Goal: Check status: Check status

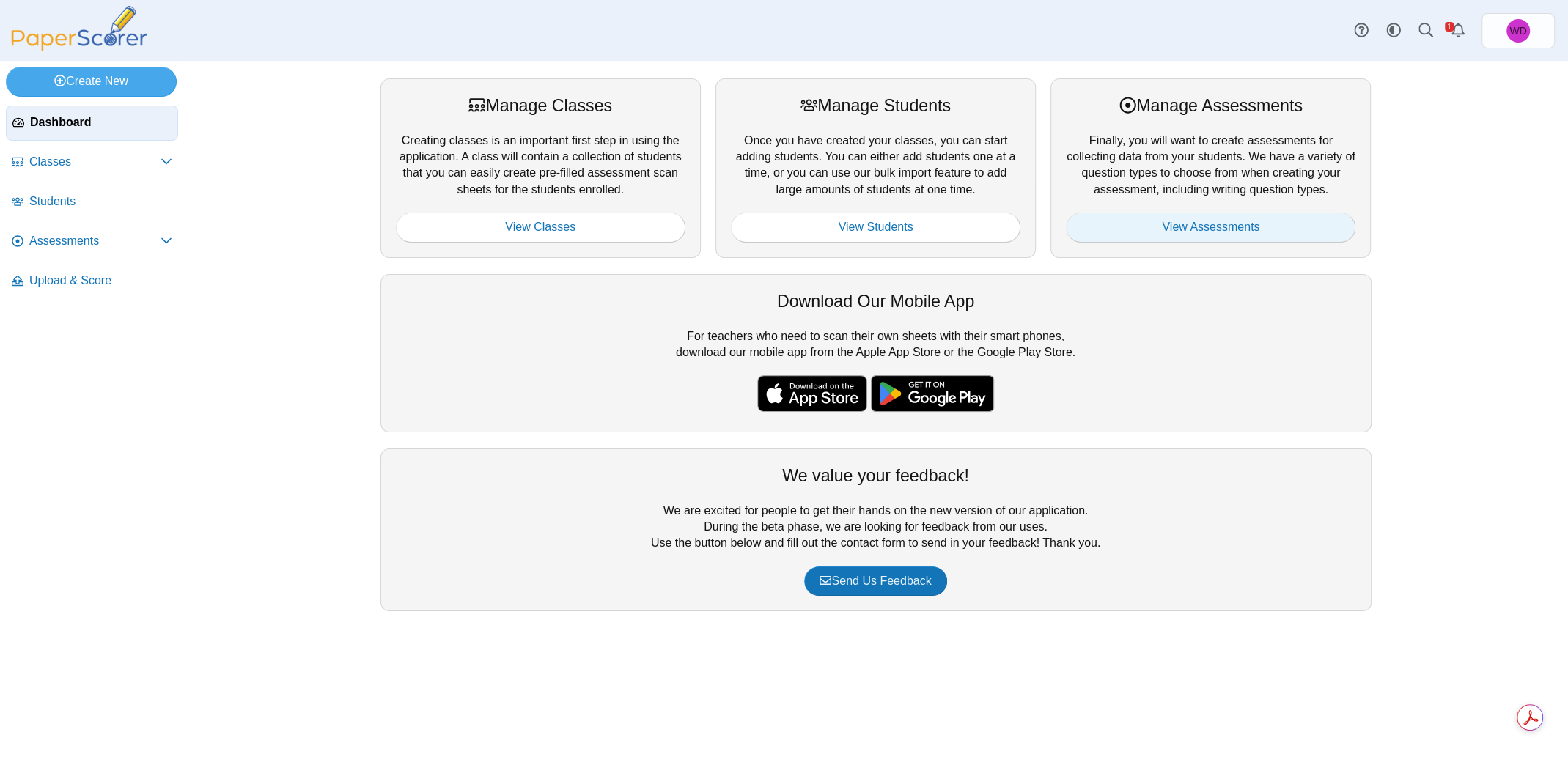
click at [1188, 229] on link "View Assessments" at bounding box center [1210, 227] width 289 height 30
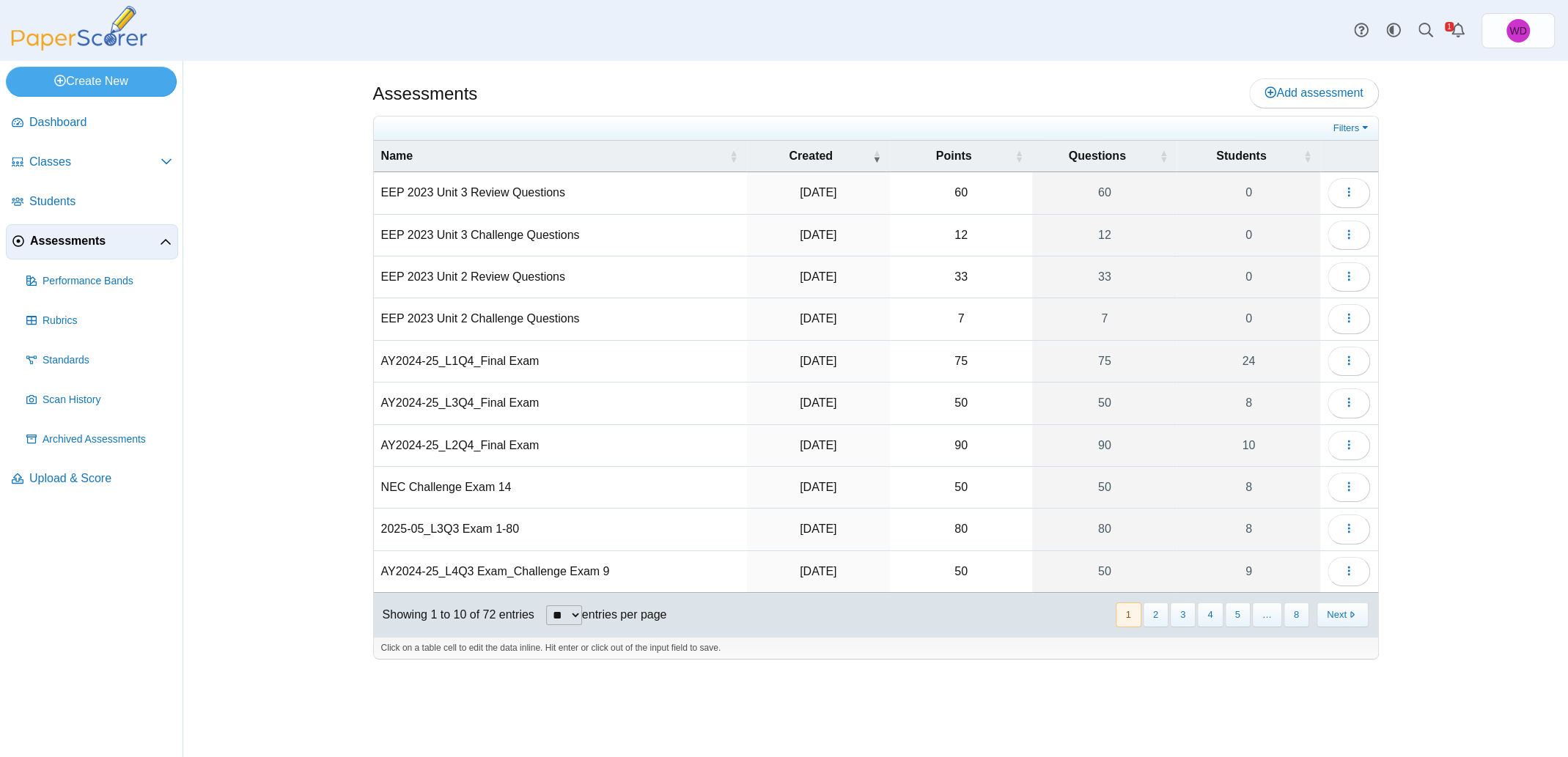
click at [523, 315] on td "EEP 2023 Unit 2 Challenge Questions" at bounding box center [560, 319] width 373 height 41
click at [1350, 322] on span "button" at bounding box center [1349, 318] width 12 height 13
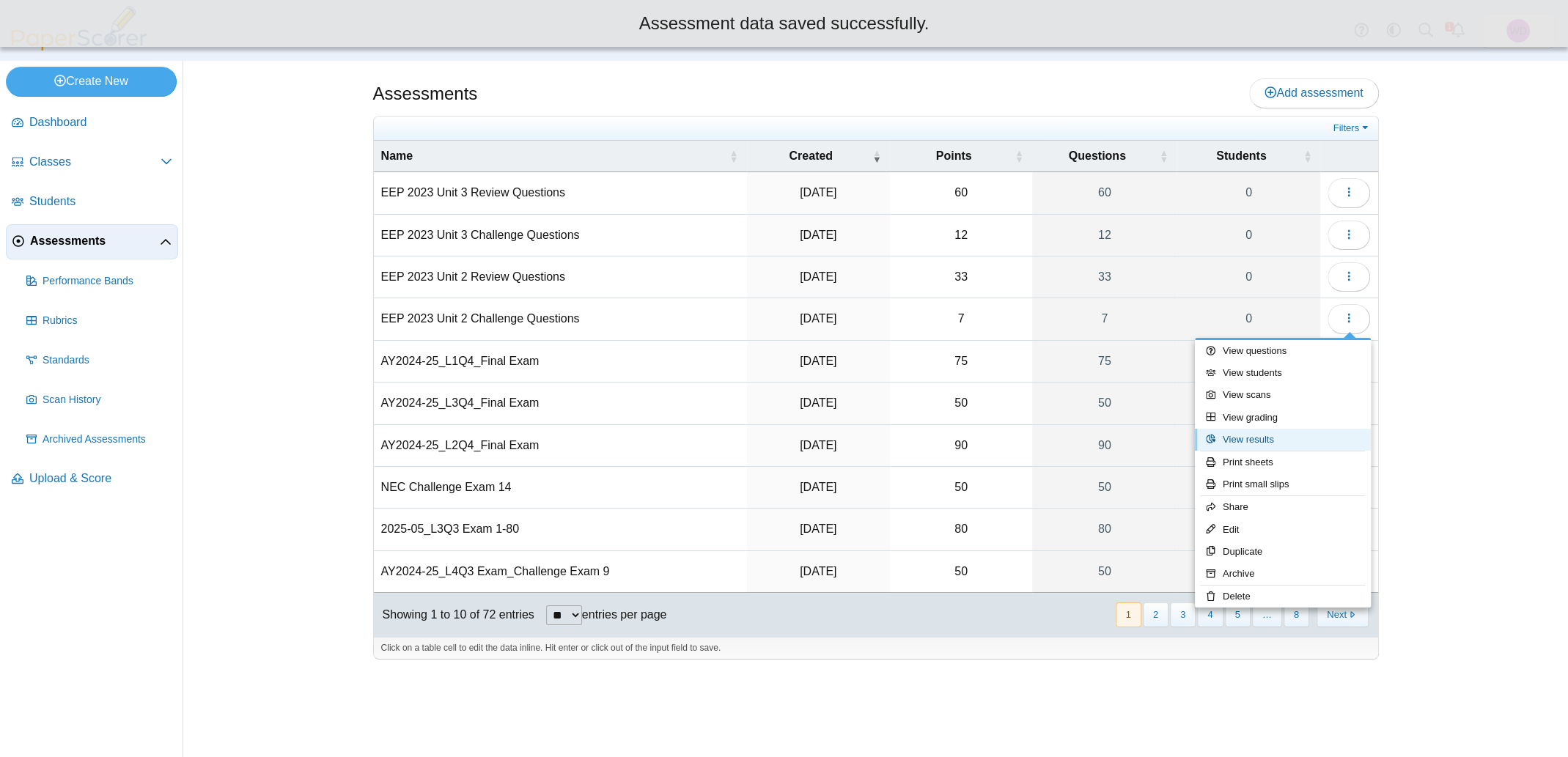
click at [1248, 439] on link "View results" at bounding box center [1283, 440] width 176 height 22
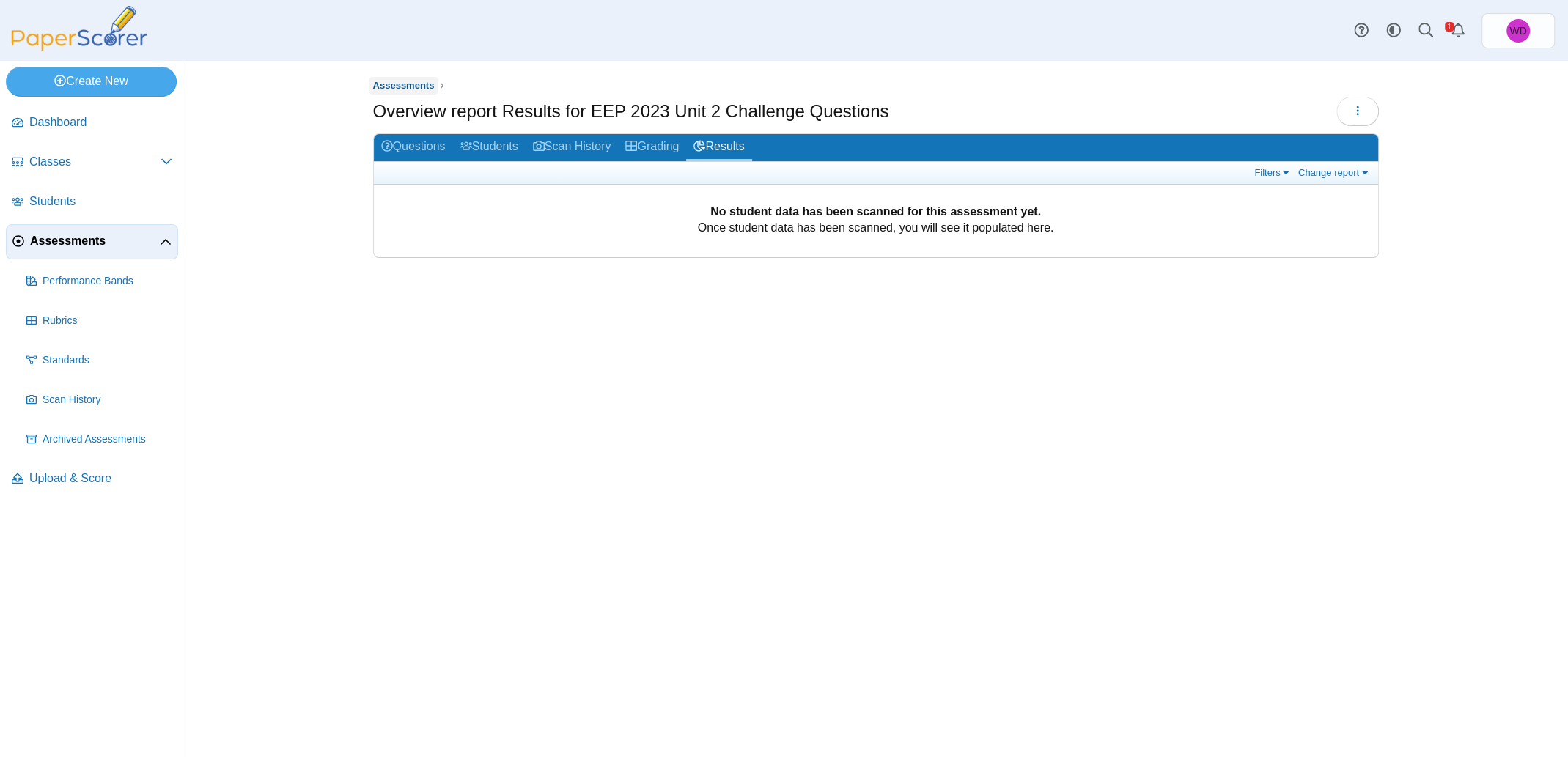
click at [396, 89] on span "Assessments" at bounding box center [404, 85] width 62 height 11
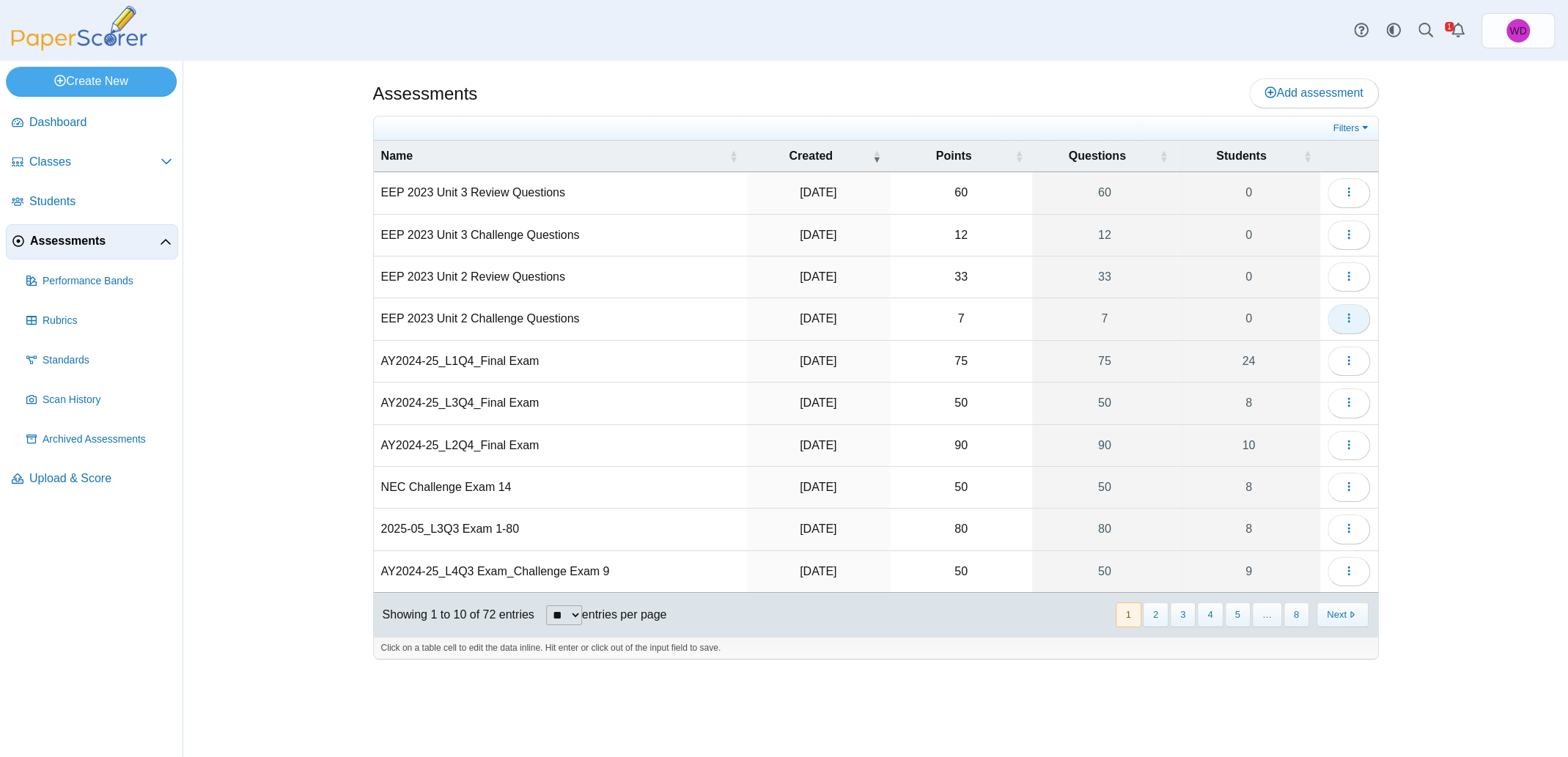
click at [1356, 316] on button "button" at bounding box center [1349, 318] width 42 height 30
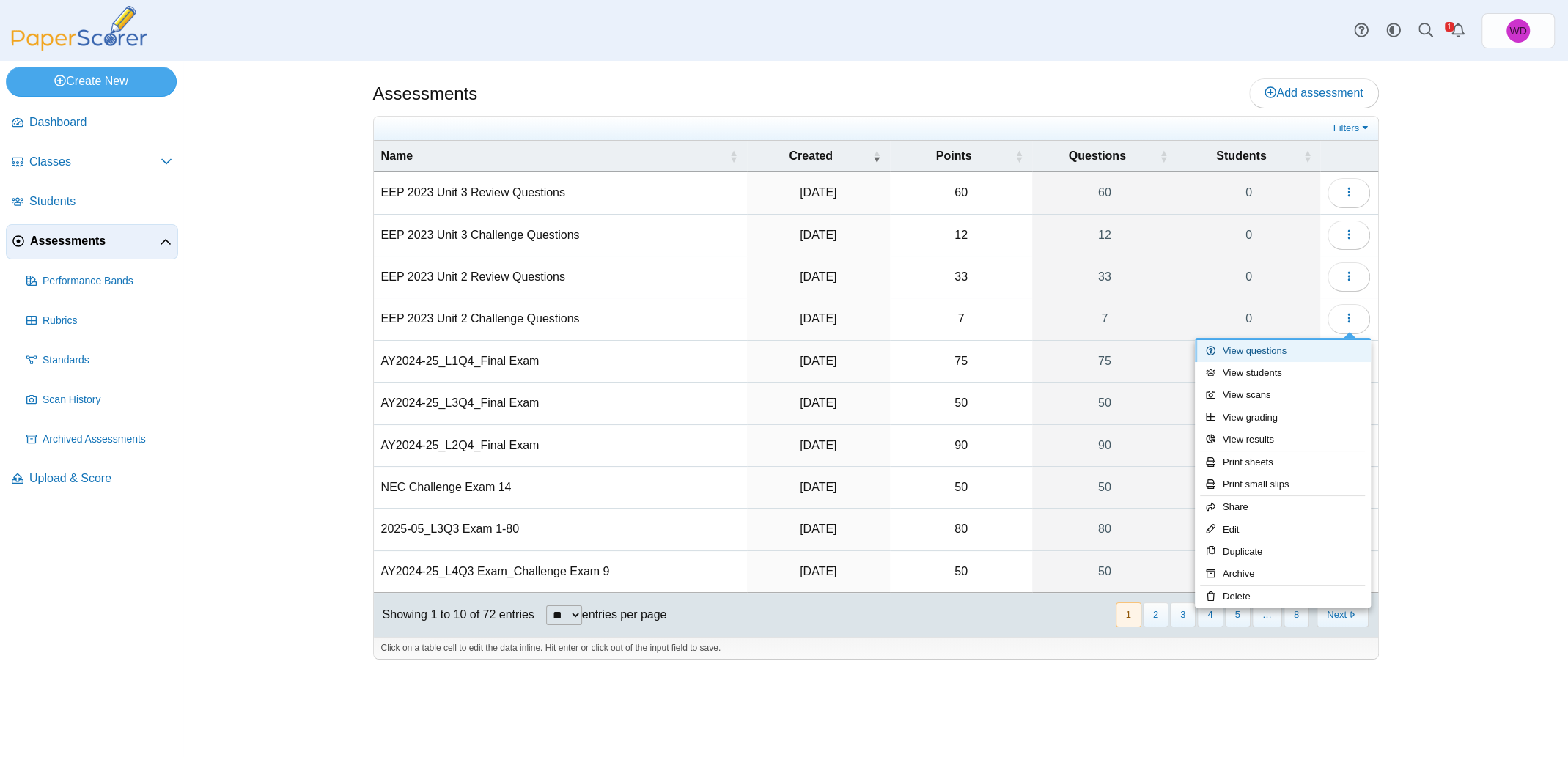
click at [1276, 350] on link "View questions" at bounding box center [1283, 351] width 176 height 22
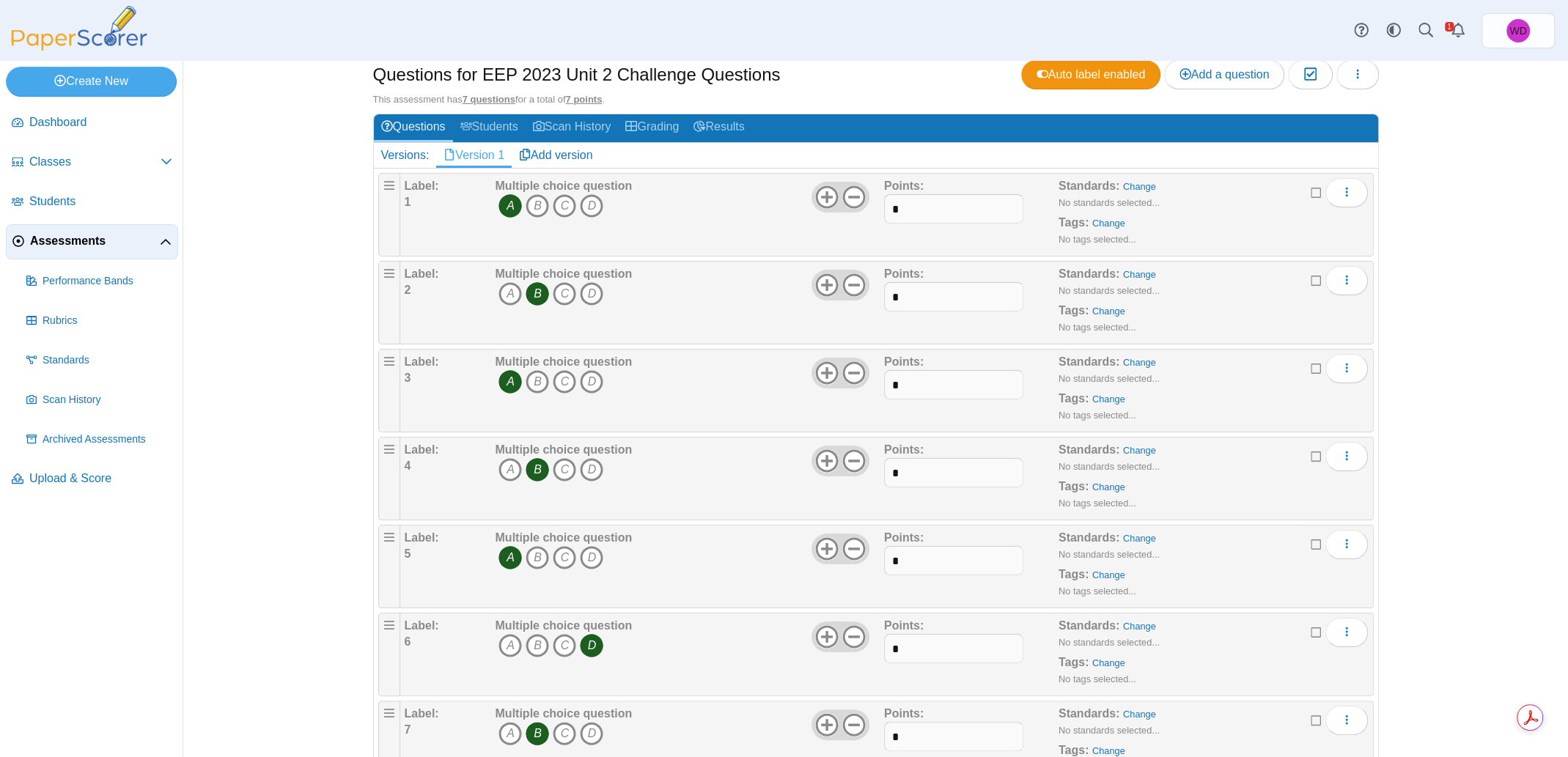
scroll to position [95, 0]
